Goal: Navigation & Orientation: Find specific page/section

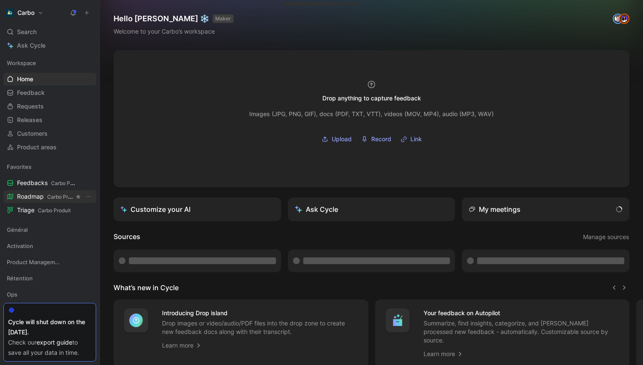
click at [40, 194] on span "Roadmap Carbo Produit" at bounding box center [45, 196] width 57 height 9
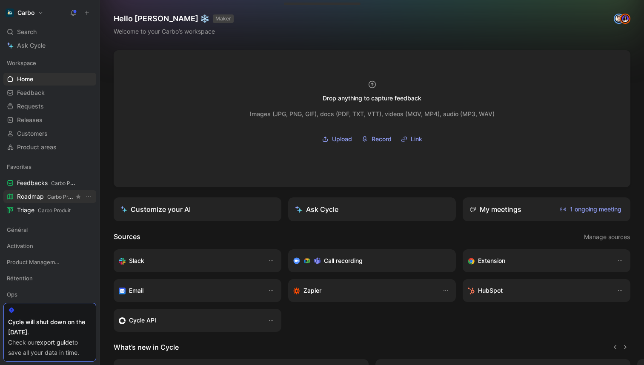
click at [38, 195] on span "Roadmap Carbo Produit" at bounding box center [45, 196] width 57 height 9
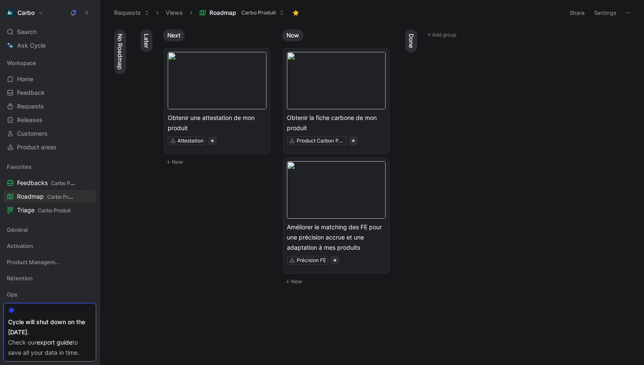
click at [148, 40] on span "Later" at bounding box center [146, 41] width 9 height 14
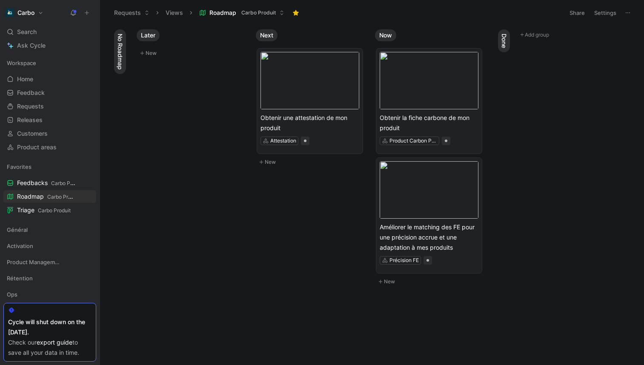
click at [150, 33] on span "Later" at bounding box center [148, 35] width 14 height 9
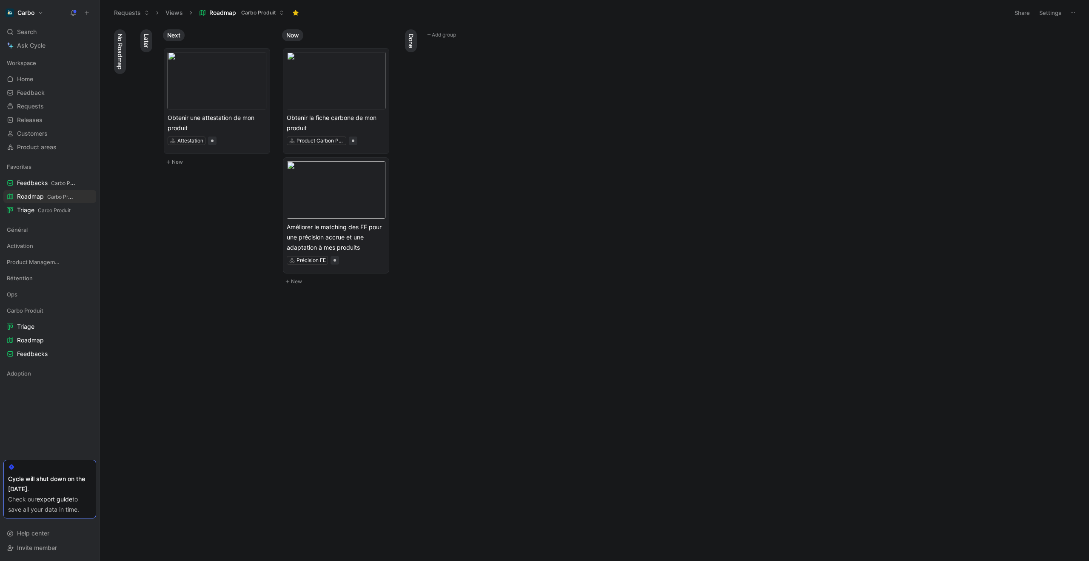
click at [77, 11] on button at bounding box center [73, 13] width 12 height 12
